Goal: Task Accomplishment & Management: Reset inspection

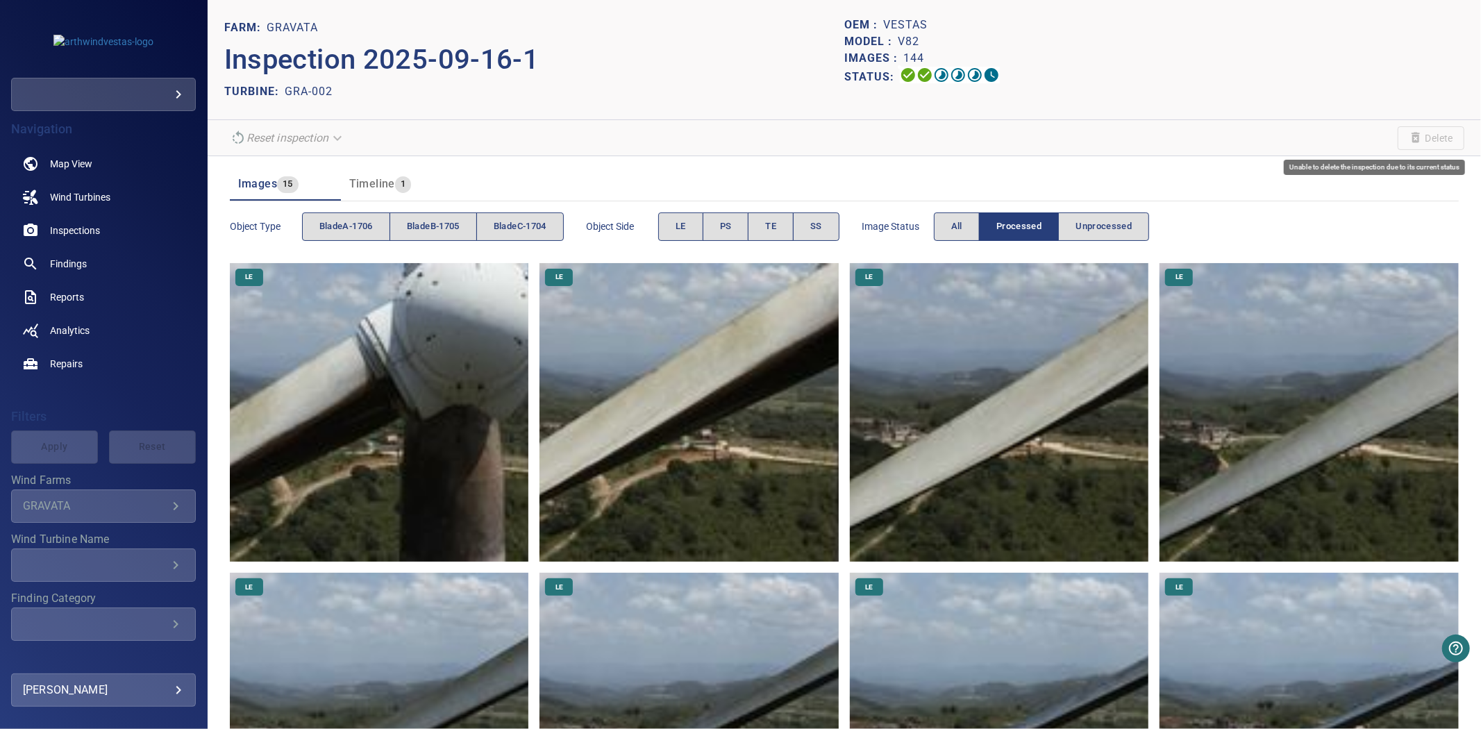
click at [1398, 136] on span "Delete" at bounding box center [1431, 138] width 67 height 24
click at [331, 133] on div "Reset inspection" at bounding box center [287, 138] width 126 height 24
click at [331, 135] on div "Reset inspection" at bounding box center [287, 138] width 126 height 24
click at [315, 136] on em "Reset inspection" at bounding box center [288, 137] width 82 height 13
click at [323, 136] on em "Reset inspection" at bounding box center [288, 137] width 82 height 13
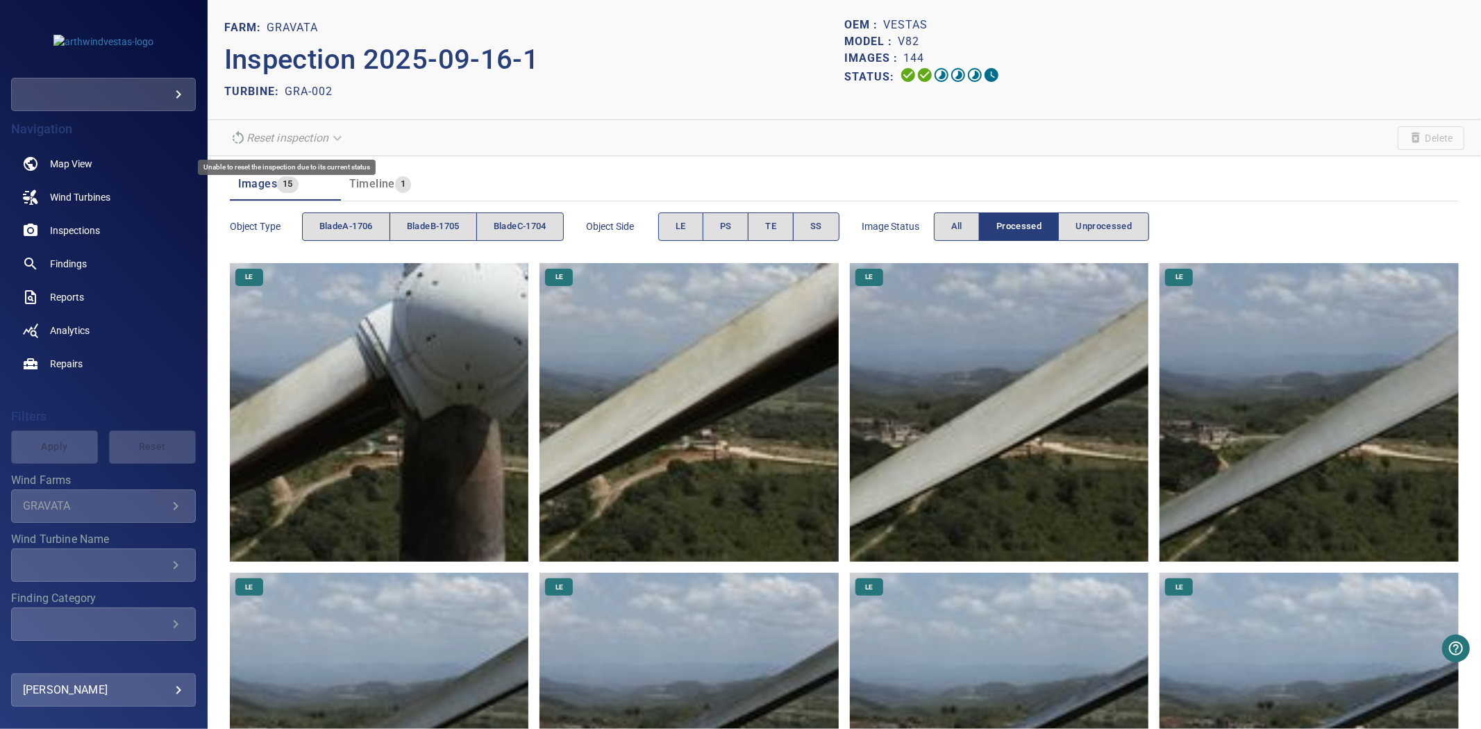
click at [267, 132] on em "Reset inspection" at bounding box center [288, 137] width 82 height 13
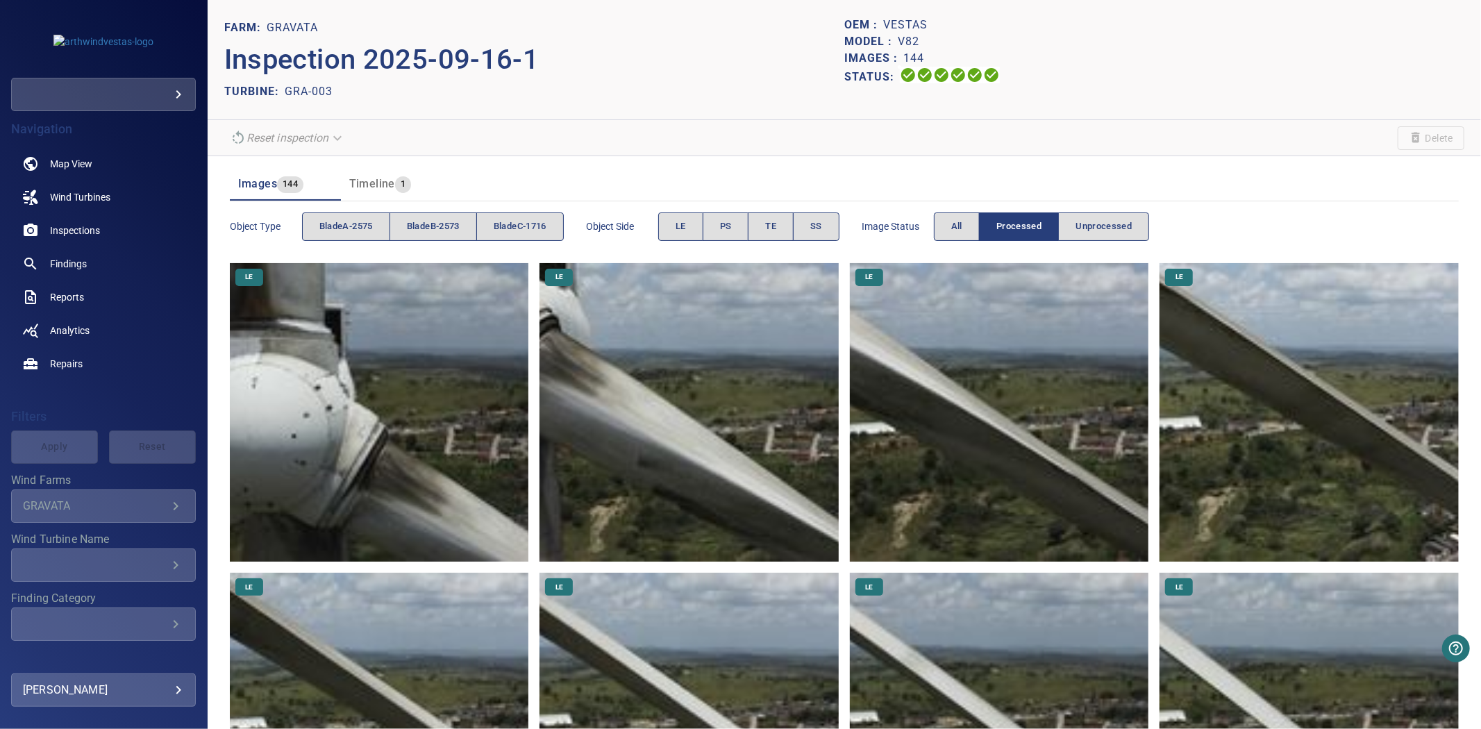
click at [967, 211] on div "Image Status All Processed Unprocessed" at bounding box center [1006, 227] width 288 height 40
click at [962, 219] on span "All" at bounding box center [956, 227] width 11 height 16
click at [1011, 222] on span "Processed" at bounding box center [1019, 227] width 45 height 16
click at [962, 222] on span "All" at bounding box center [956, 227] width 11 height 16
click at [317, 133] on em "Reset inspection" at bounding box center [288, 137] width 82 height 13
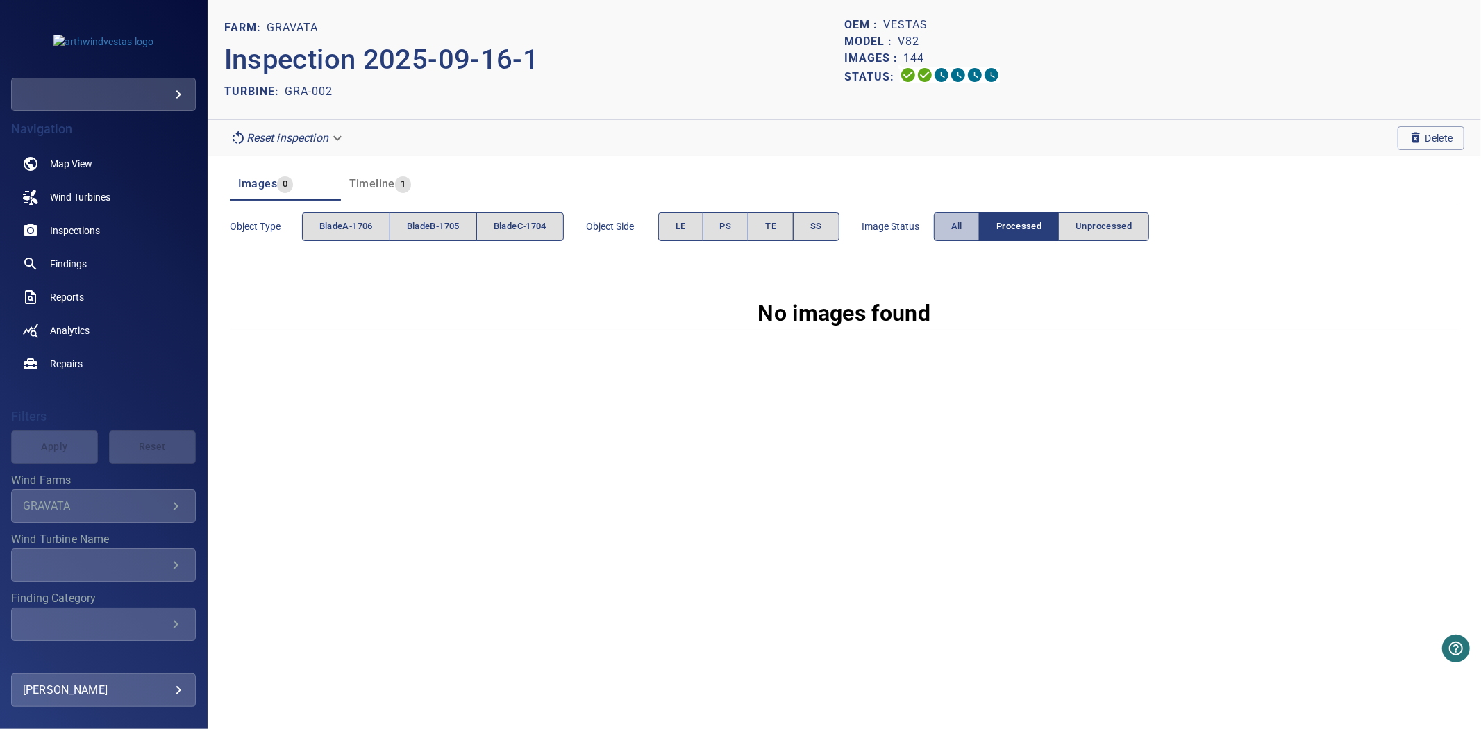
click at [956, 217] on button "All" at bounding box center [957, 226] width 46 height 28
